Goal: Information Seeking & Learning: Learn about a topic

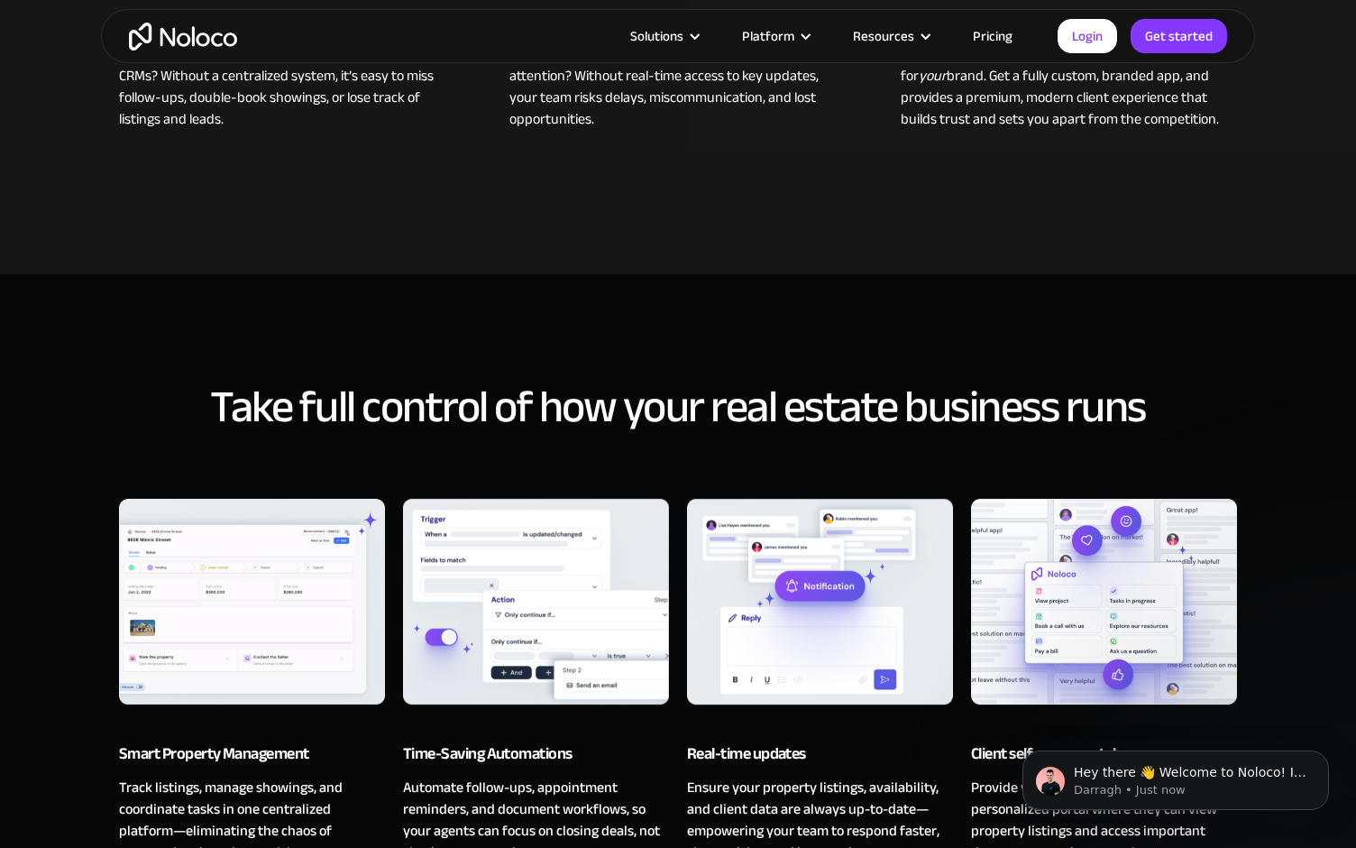
scroll to position [958, 0]
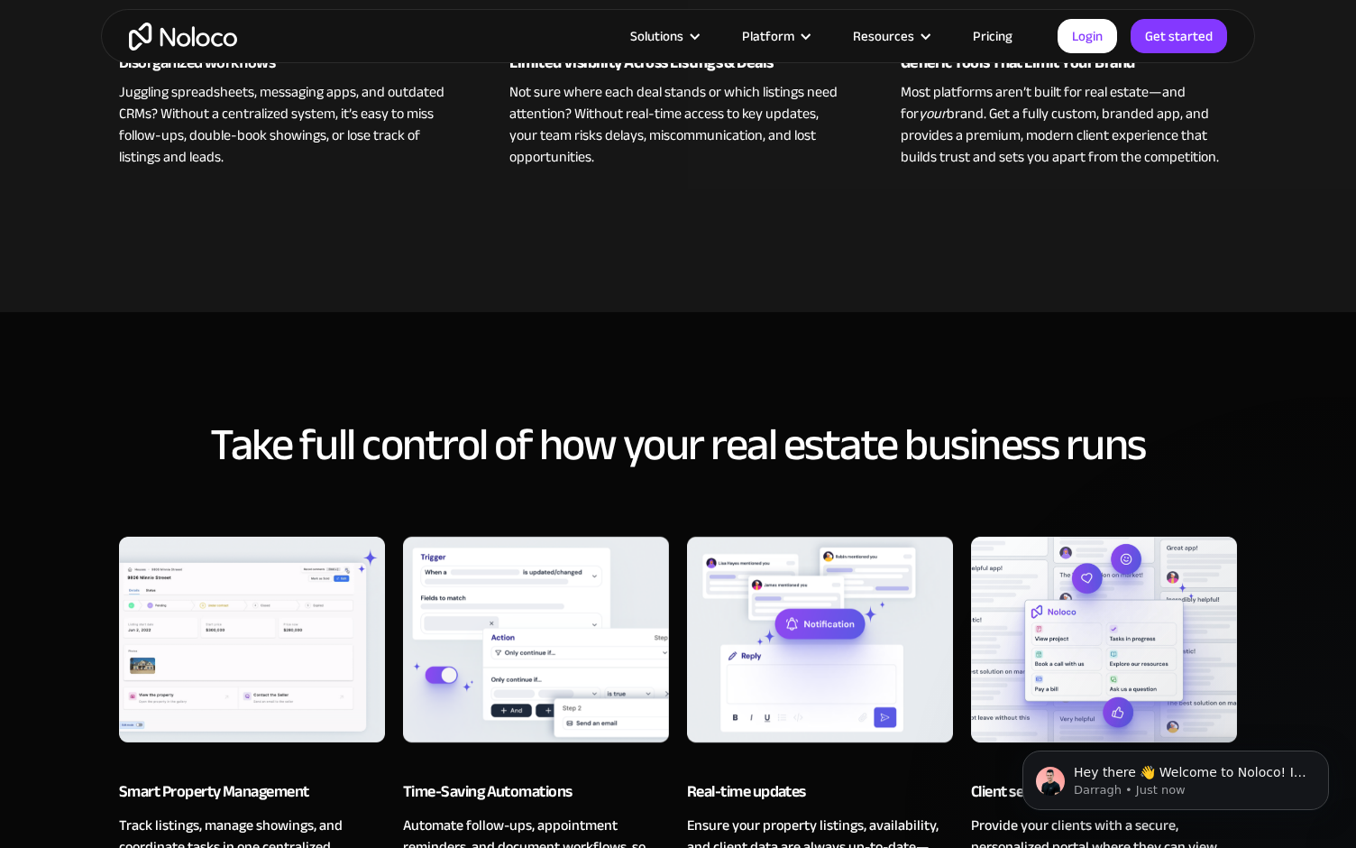
click at [992, 38] on link "Pricing" at bounding box center [992, 35] width 85 height 23
